Goal: Communication & Community: Ask a question

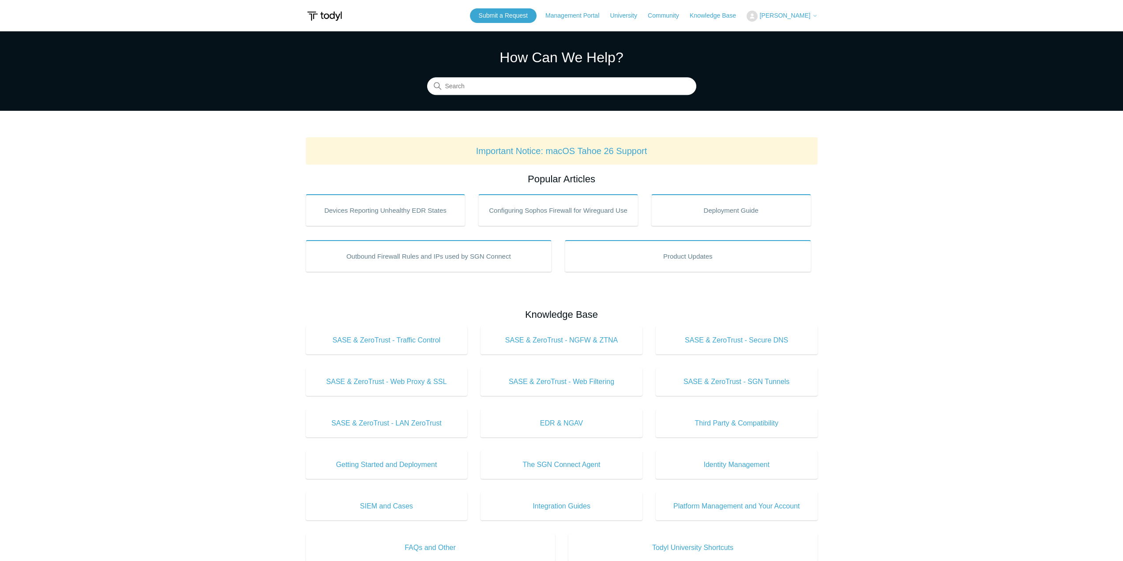
click at [949, 158] on main "Todyl Support Center How Can We Help? Search Important Notice: macOS Tahoe 26 S…" at bounding box center [561, 413] width 1123 height 764
click at [888, 269] on main "Todyl Support Center How Can We Help? Search Important Notice: macOS Tahoe 26 S…" at bounding box center [561, 413] width 1123 height 764
click at [799, 13] on span "[PERSON_NAME]" at bounding box center [785, 15] width 51 height 7
click at [807, 39] on link "My Support Requests" at bounding box center [790, 34] width 86 height 15
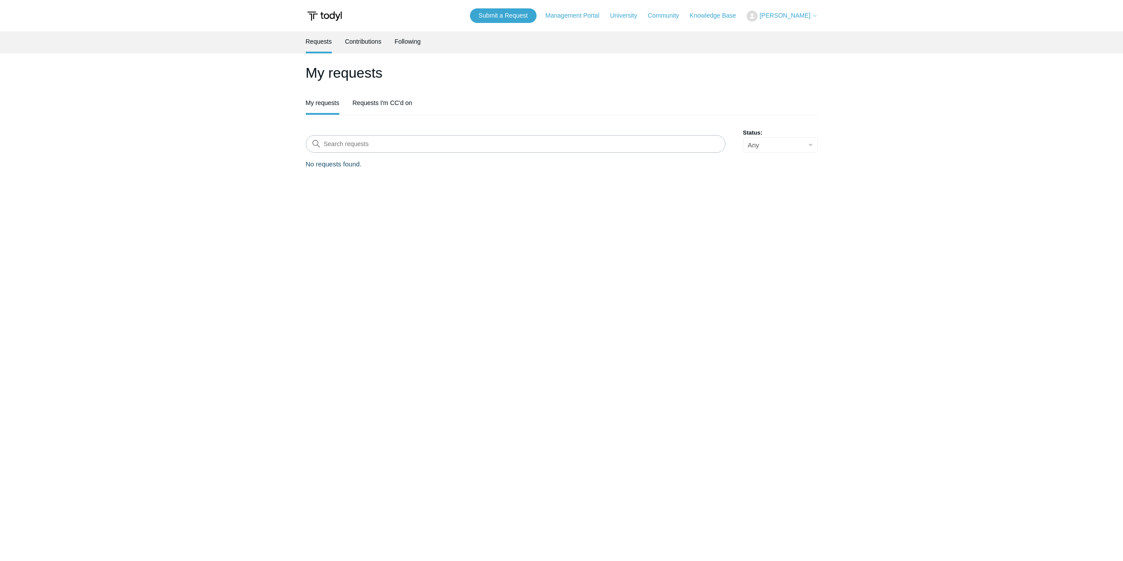
click at [581, 380] on main "Requests Contributions Following My requests My requests Requests I'm CC'd on S…" at bounding box center [561, 283] width 1123 height 505
click at [525, 21] on link "Submit a Request" at bounding box center [503, 15] width 67 height 15
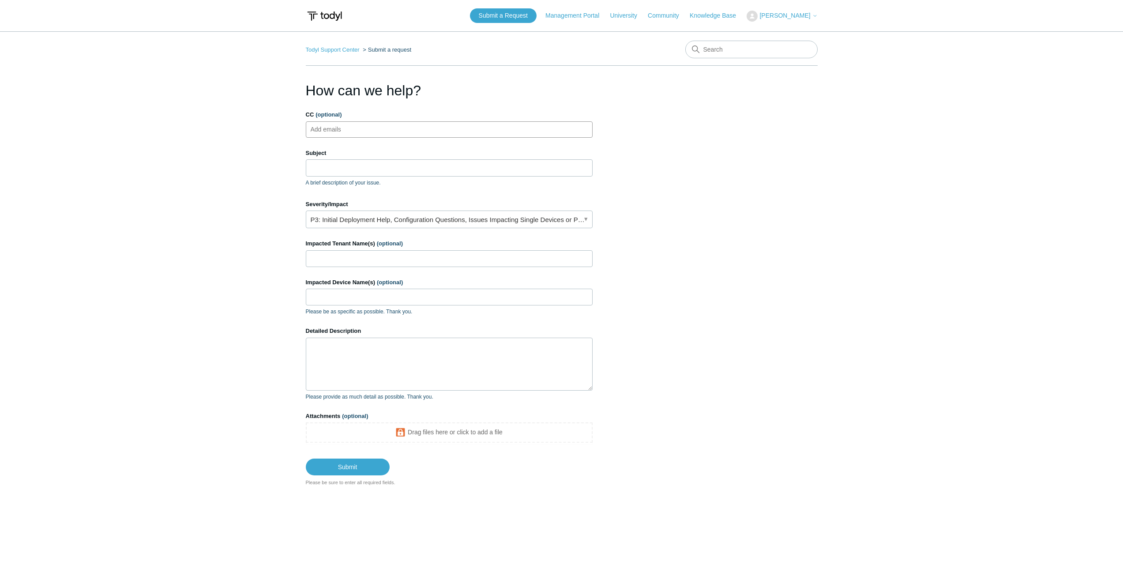
click at [368, 137] on ul "Add emails" at bounding box center [449, 129] width 287 height 16
drag, startPoint x: 426, startPoint y: 96, endPoint x: 305, endPoint y: 94, distance: 120.5
click at [306, 94] on h1 "How can we help?" at bounding box center [449, 90] width 287 height 21
drag, startPoint x: 308, startPoint y: 93, endPoint x: 443, endPoint y: 96, distance: 135.6
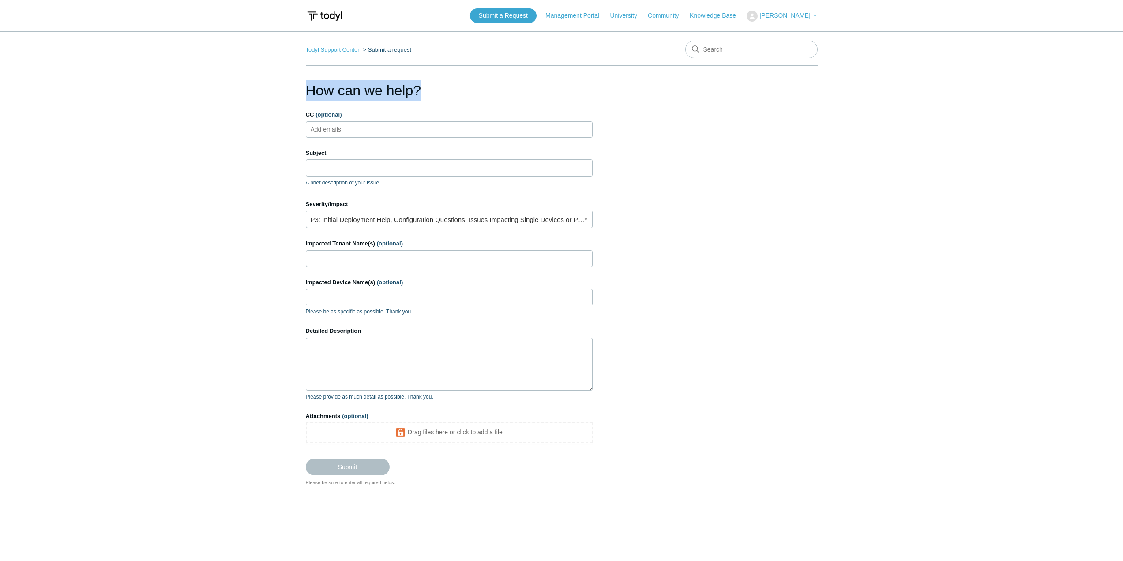
click at [443, 96] on h1 "How can we help?" at bounding box center [449, 90] width 287 height 21
drag, startPoint x: 310, startPoint y: 89, endPoint x: 421, endPoint y: 95, distance: 111.4
click at [421, 95] on h1 "How can we help?" at bounding box center [449, 90] width 287 height 21
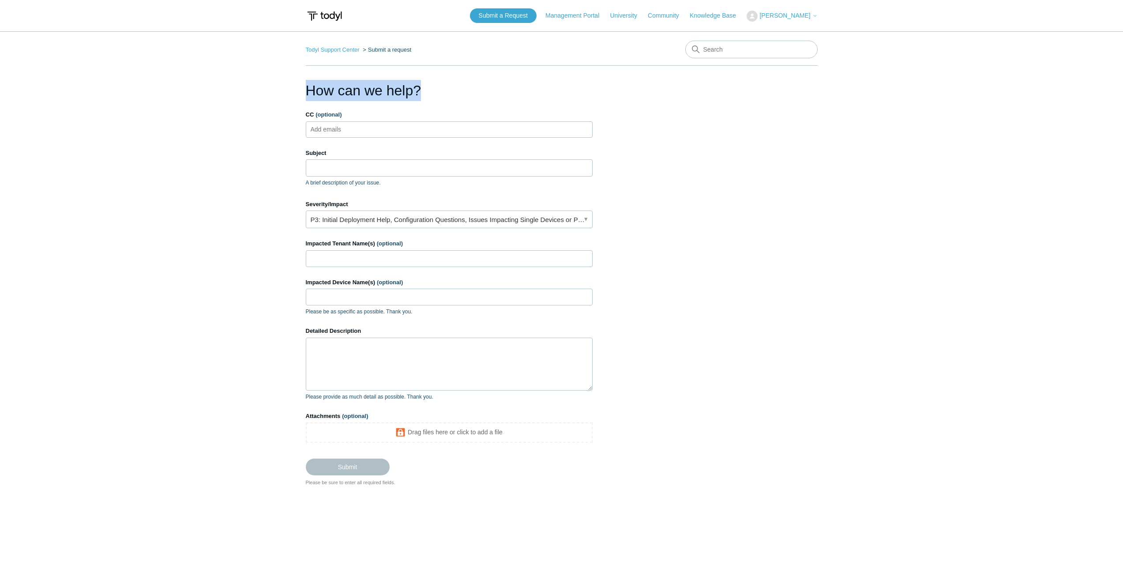
drag, startPoint x: 430, startPoint y: 87, endPoint x: 300, endPoint y: 92, distance: 129.9
click at [300, 92] on main "Todyl Support Center Submit a request How can we help? CC (optional) Add emails…" at bounding box center [561, 283] width 1123 height 505
drag, startPoint x: 300, startPoint y: 92, endPoint x: 428, endPoint y: 94, distance: 128.0
click at [428, 94] on main "Todyl Support Center Submit a request How can we help? CC (optional) Add emails…" at bounding box center [561, 283] width 1123 height 505
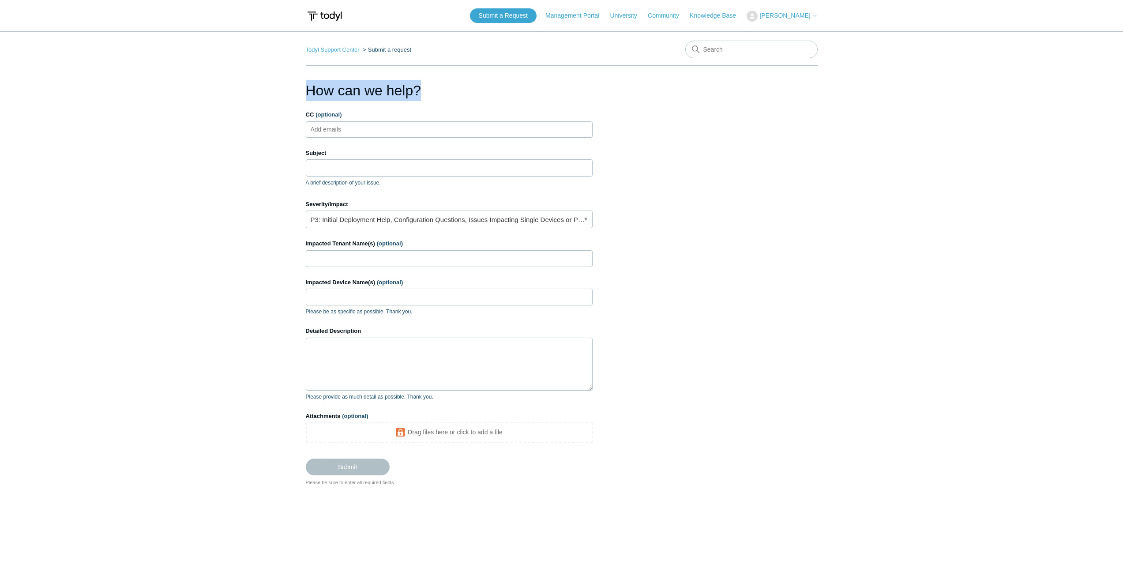
click at [428, 94] on h1 "How can we help?" at bounding box center [449, 90] width 287 height 21
click at [819, 377] on main "Todyl Support Center Submit a request How can we help? CC (optional) Add emails…" at bounding box center [561, 283] width 1123 height 505
click at [589, 215] on link "P3: Initial Deployment Help, Configuration Questions, Issues Impacting Single D…" at bounding box center [449, 220] width 287 height 18
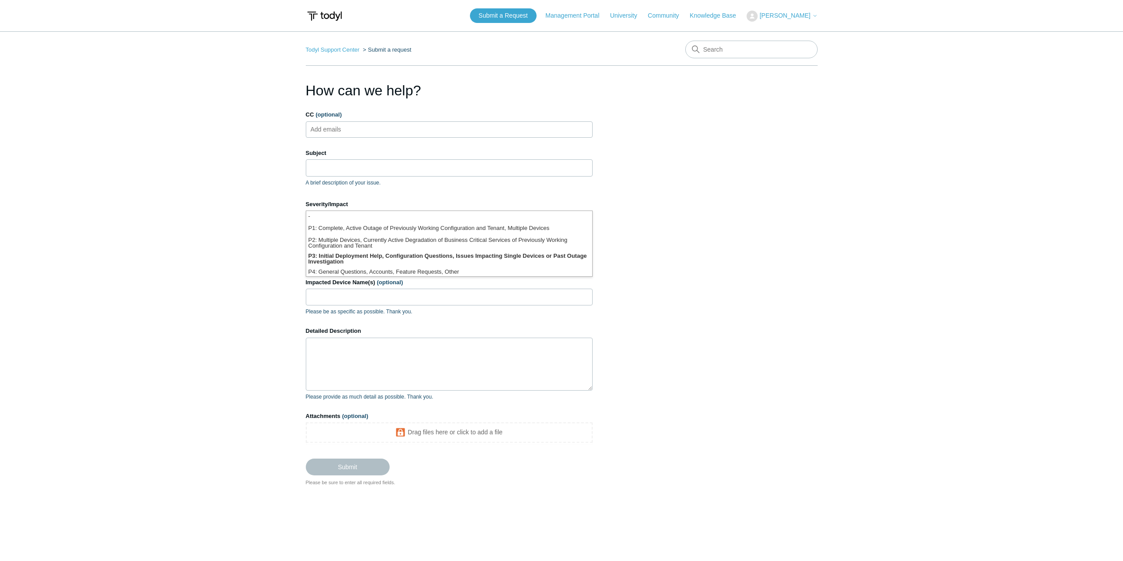
click at [735, 226] on section "How can we help? CC (optional) Add emails Subject A brief description of your i…" at bounding box center [562, 283] width 512 height 407
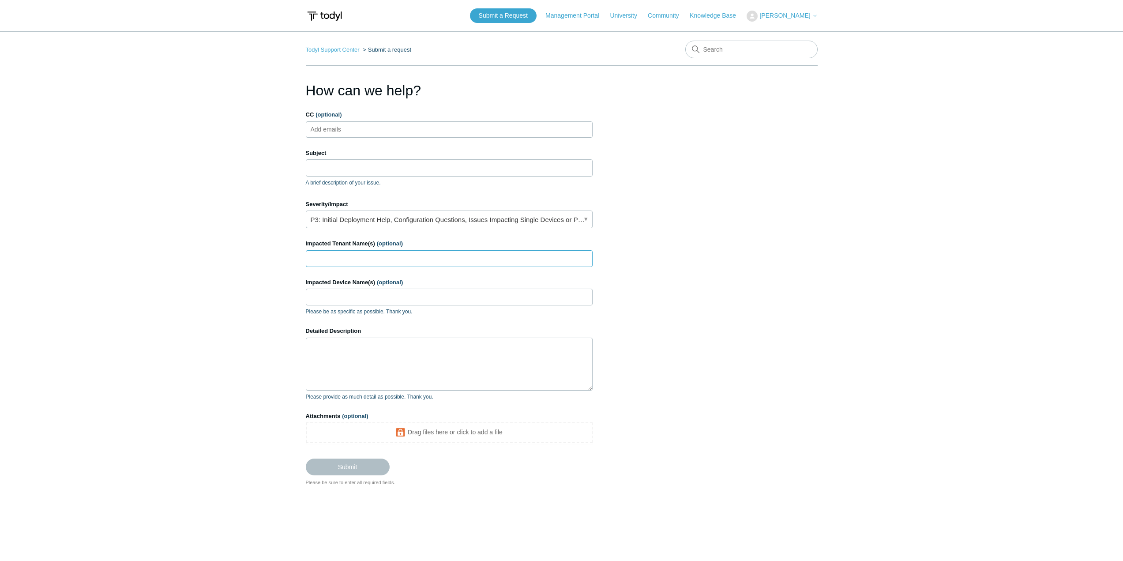
click at [520, 259] on input "Impacted Tenant Name(s) (optional)" at bounding box center [449, 258] width 287 height 17
type input "Mednorth"
click at [384, 370] on textarea "Detailed Description" at bounding box center [449, 364] width 287 height 53
type textarea "Need to reconnect to Active directory and Unifi devices"
click at [411, 130] on ul "Add emails" at bounding box center [449, 129] width 287 height 16
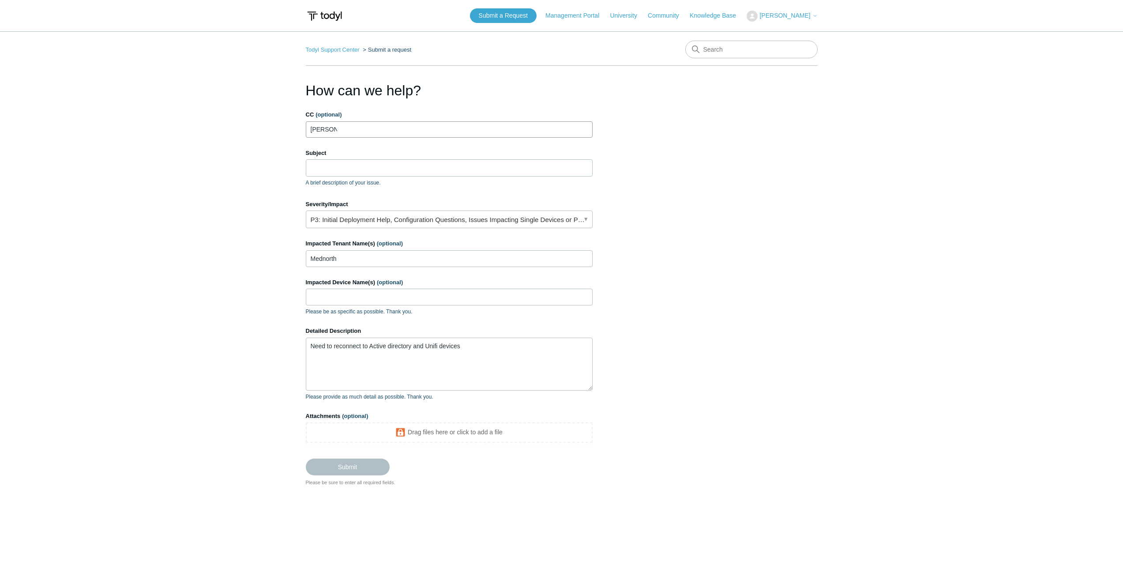
type input "[PERSON_NAME][EMAIL_ADDRESS][DOMAIN_NAME]"
click at [740, 193] on section "How can we help? CC (optional) [PERSON_NAME][EMAIL_ADDRESS][DOMAIN_NAME] Subjec…" at bounding box center [562, 283] width 512 height 407
click at [422, 170] on input "Subject" at bounding box center [449, 167] width 287 height 17
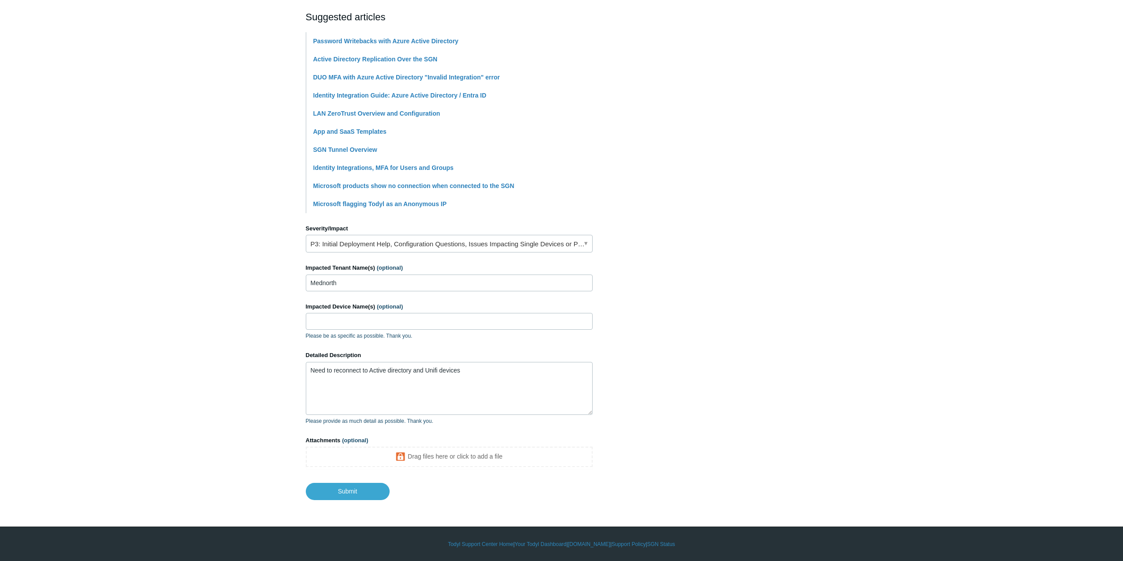
scroll to position [191, 0]
type input "Reconnect to activate directory and network devices"
click at [512, 381] on textarea "Need to reconnect to Active directory and Unifi devices" at bounding box center [449, 388] width 287 height 53
type textarea "Need to reconnect to Active directory and Unifi devices, need to check over cur…"
click at [337, 489] on input "Submit" at bounding box center [348, 491] width 84 height 18
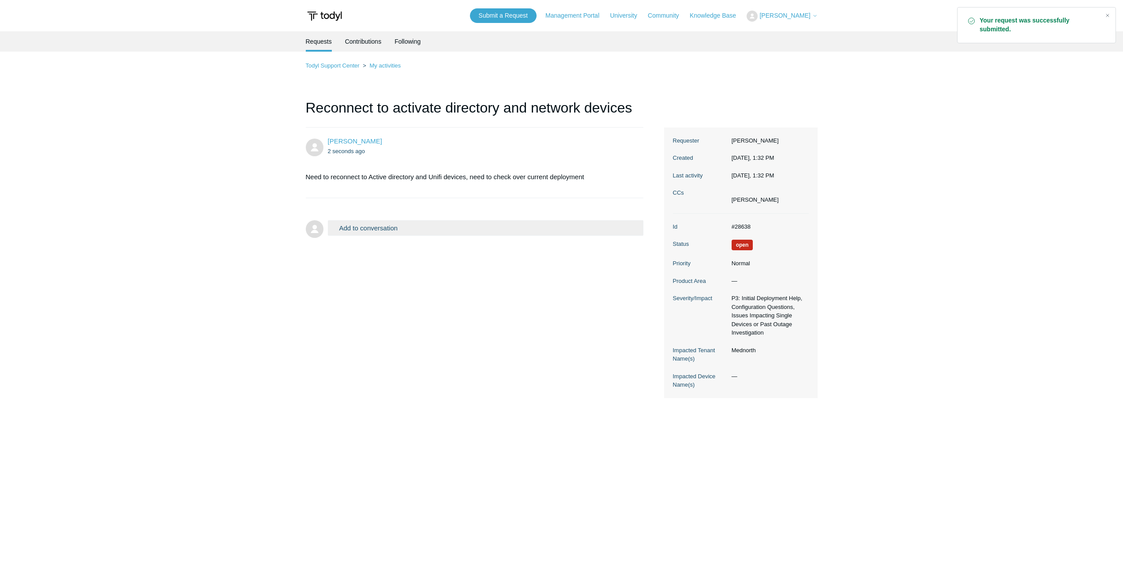
click at [452, 257] on div "gregory ranieri 2 seconds ago Need to reconnect to Active directory and Unifi d…" at bounding box center [562, 263] width 512 height 271
click at [1002, 164] on main "Requests Contributions Following Todyl Support Center My activities Reconnect t…" at bounding box center [561, 283] width 1123 height 505
drag, startPoint x: 1003, startPoint y: 164, endPoint x: 1014, endPoint y: 1, distance: 163.3
click at [1003, 160] on main "Requests Contributions Following Todyl Support Center My activities Reconnect t…" at bounding box center [561, 283] width 1123 height 505
